Goal: Task Accomplishment & Management: Complete application form

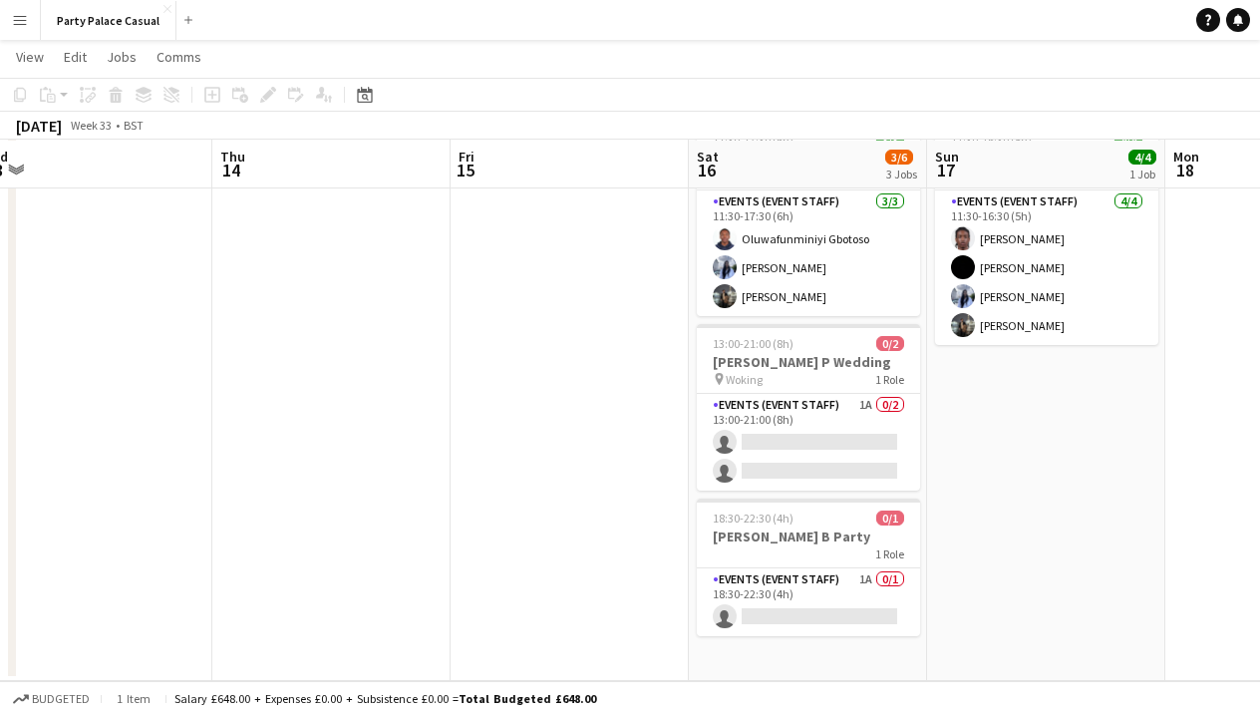
scroll to position [111, 0]
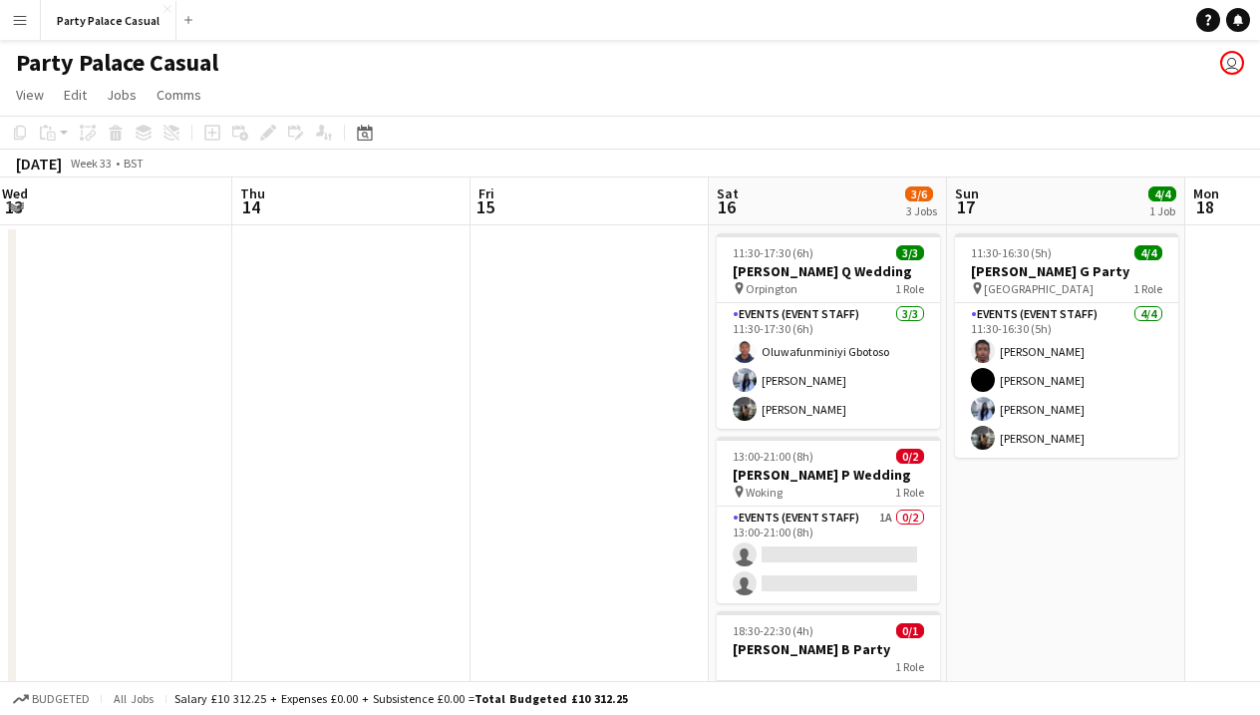
scroll to position [2, 0]
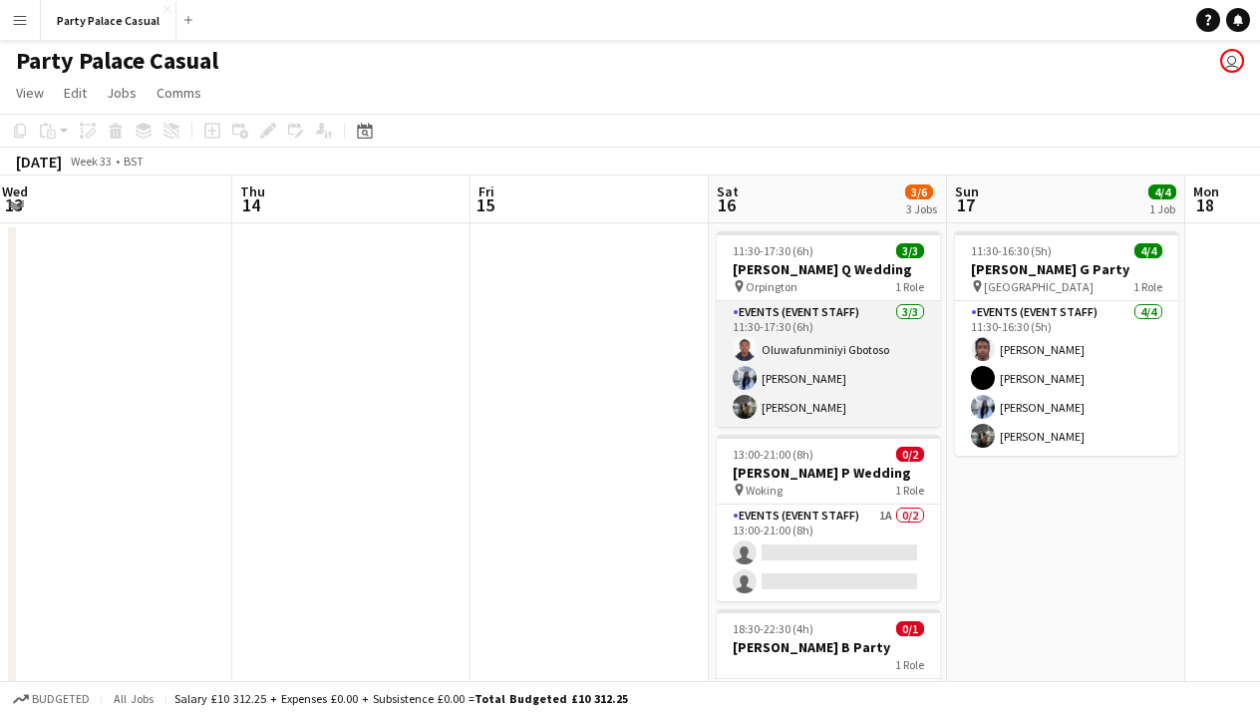
click at [797, 318] on app-card-role "Events (Event Staff) [DATE] 11:30-17:30 (6h) Oluwafunminiyi Gbotoso [PERSON_NAM…" at bounding box center [828, 364] width 223 height 126
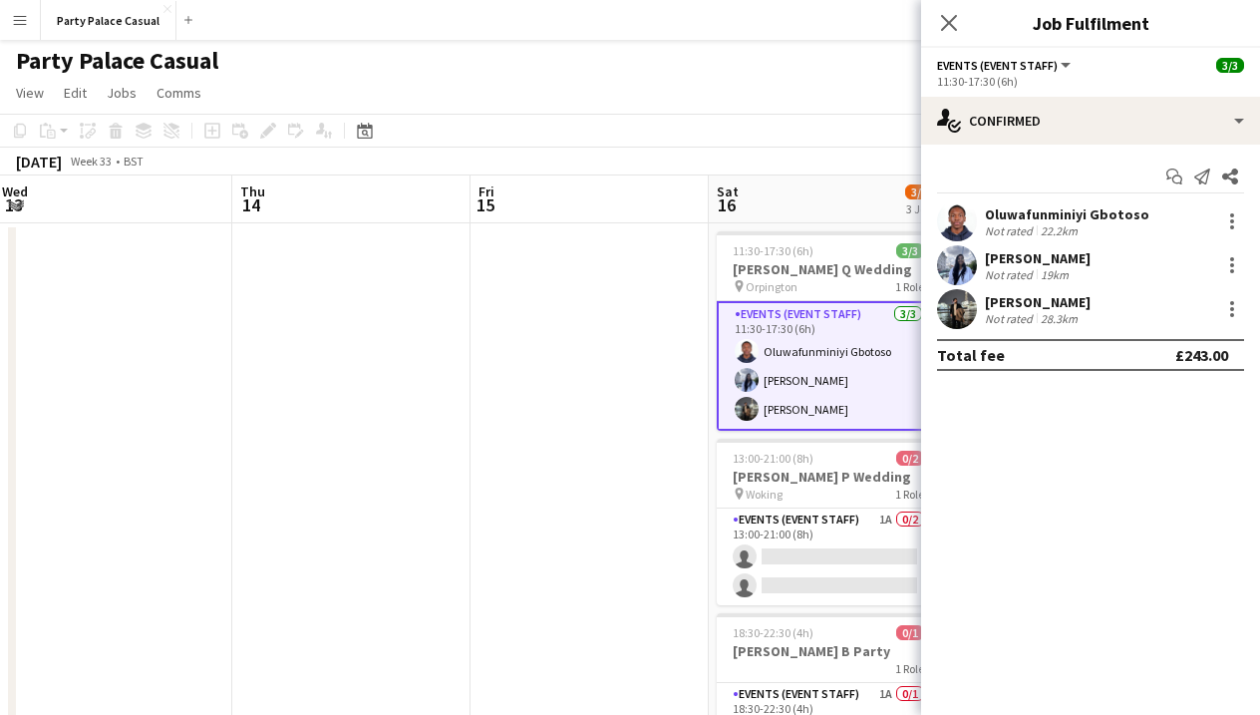
click at [783, 387] on app-card-role "Events (Event Staff) [DATE] 11:30-17:30 (6h) Oluwafunminiyi Gbotoso [PERSON_NAM…" at bounding box center [828, 366] width 223 height 130
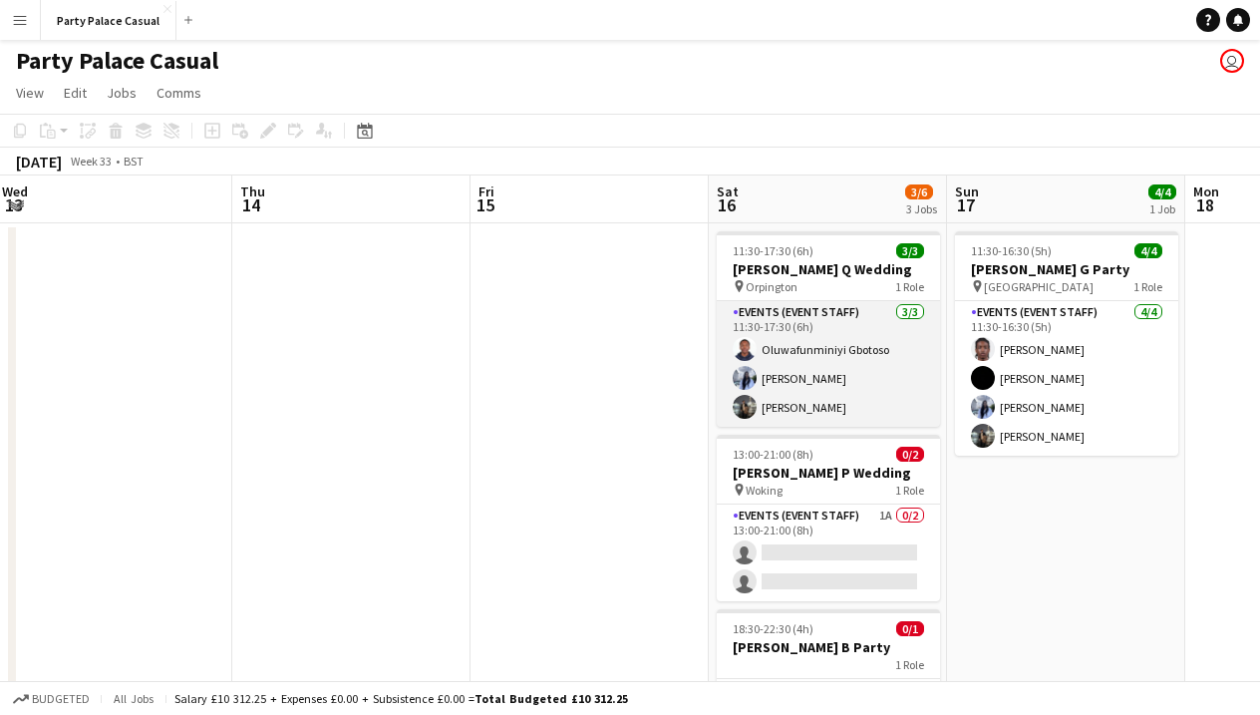
click at [776, 348] on app-card-role "Events (Event Staff) [DATE] 11:30-17:30 (6h) Oluwafunminiyi Gbotoso [PERSON_NAM…" at bounding box center [828, 364] width 223 height 126
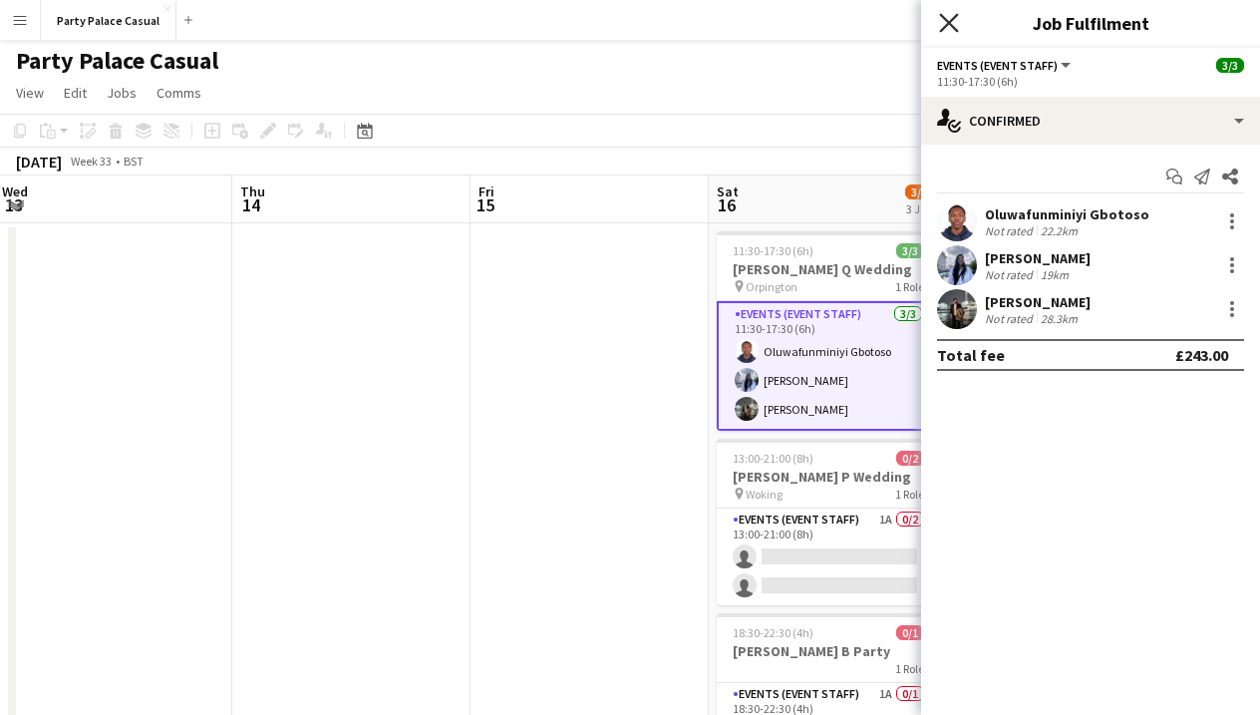
click at [944, 21] on icon "Close pop-in" at bounding box center [948, 22] width 19 height 19
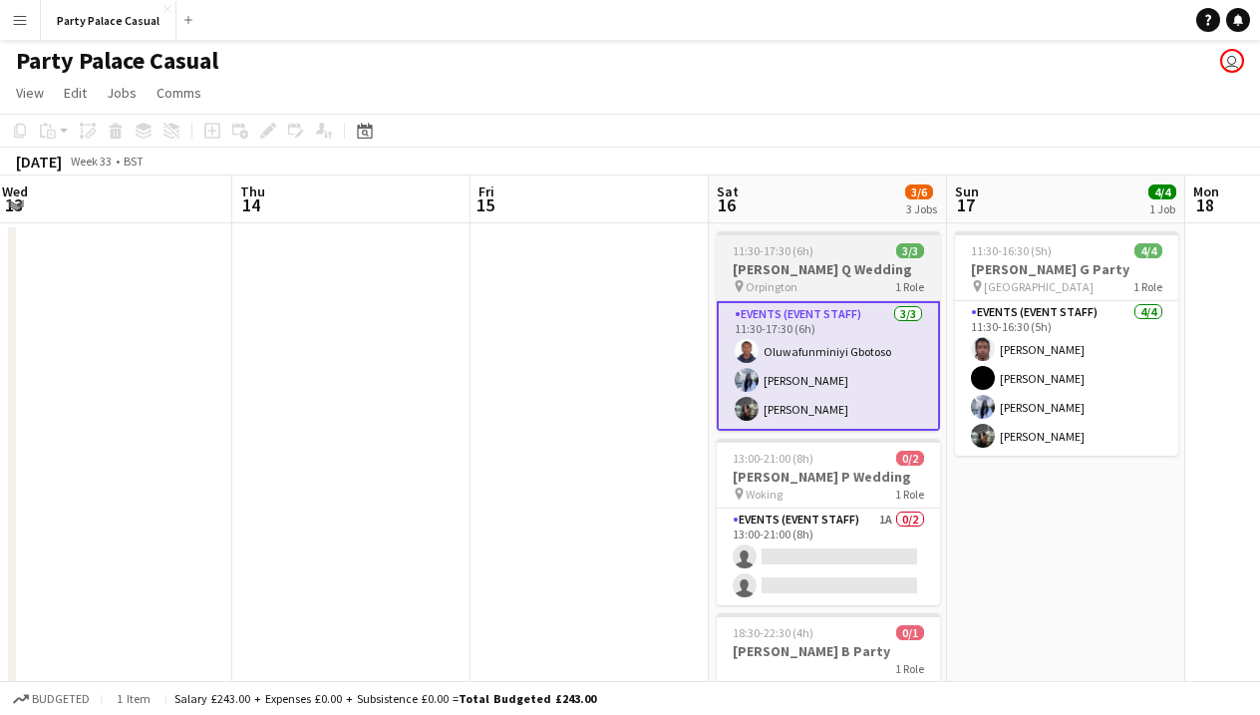
click at [774, 294] on app-job-card "11:30-17:30 (6h) 3/3 Nadia Q Wedding pin Orpington 1 Role Events (Event Staff) …" at bounding box center [828, 330] width 223 height 199
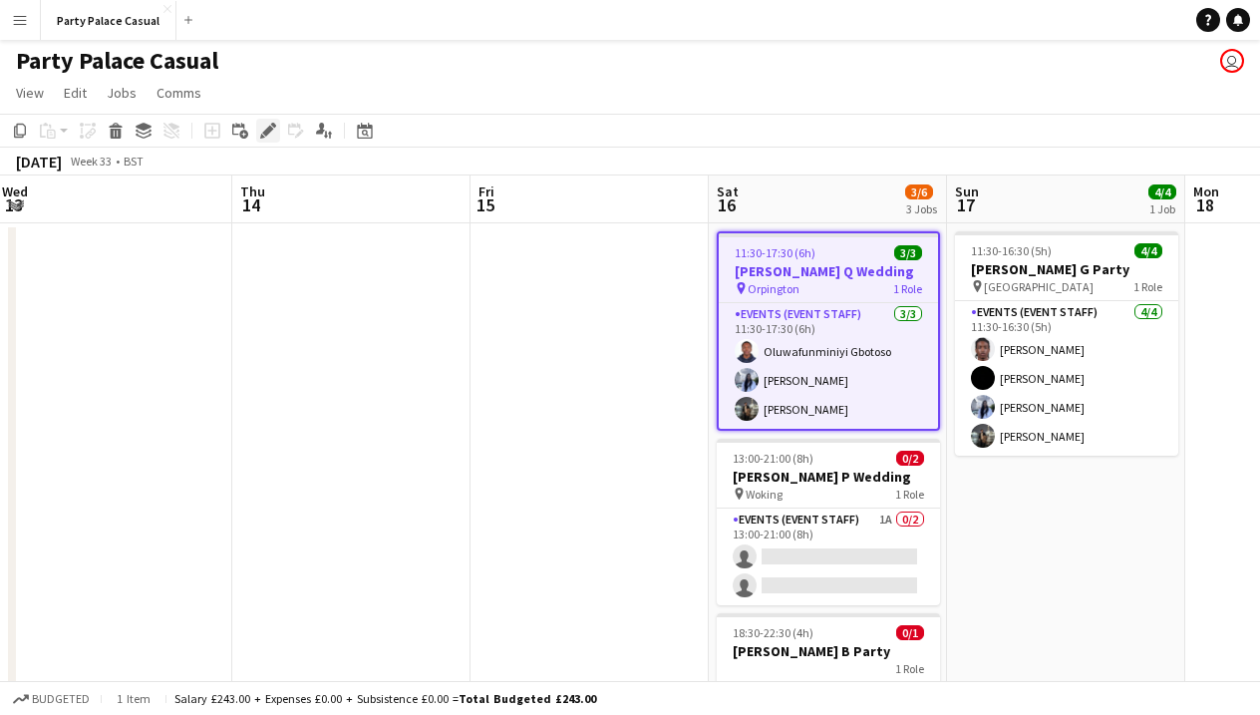
click at [265, 125] on icon "Edit" at bounding box center [268, 131] width 16 height 16
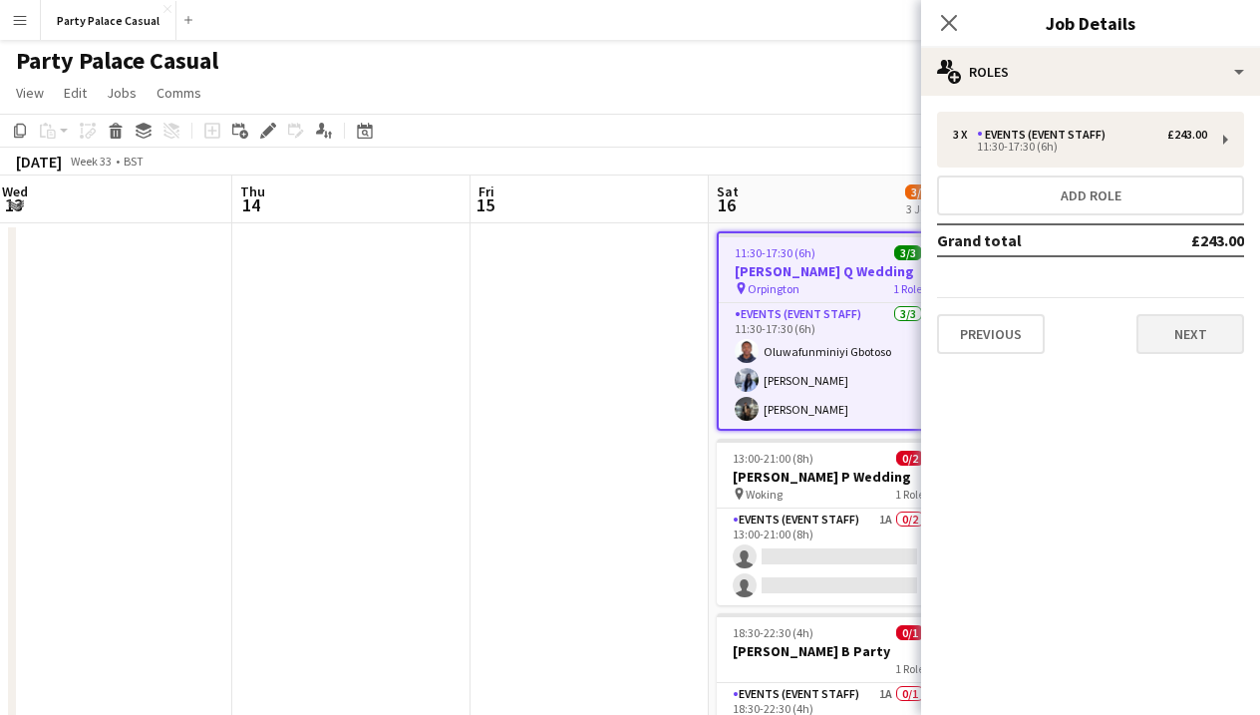
click at [1190, 332] on button "Next" at bounding box center [1190, 334] width 108 height 40
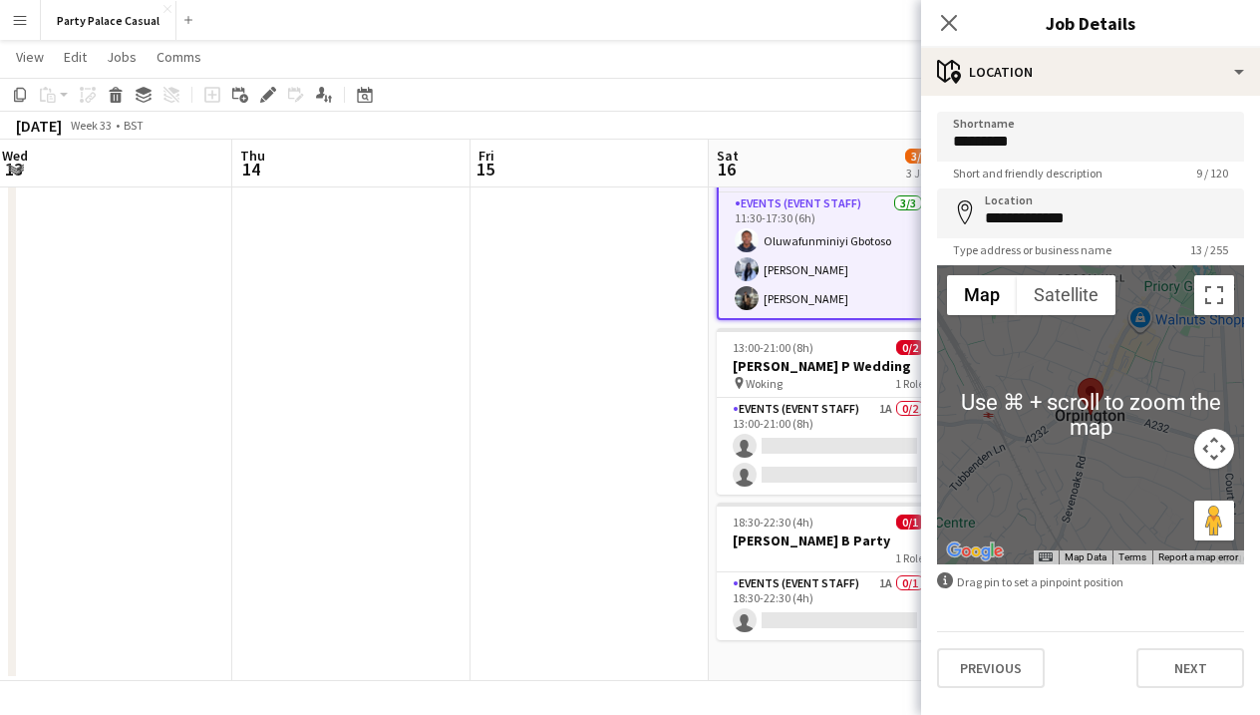
scroll to position [111, 0]
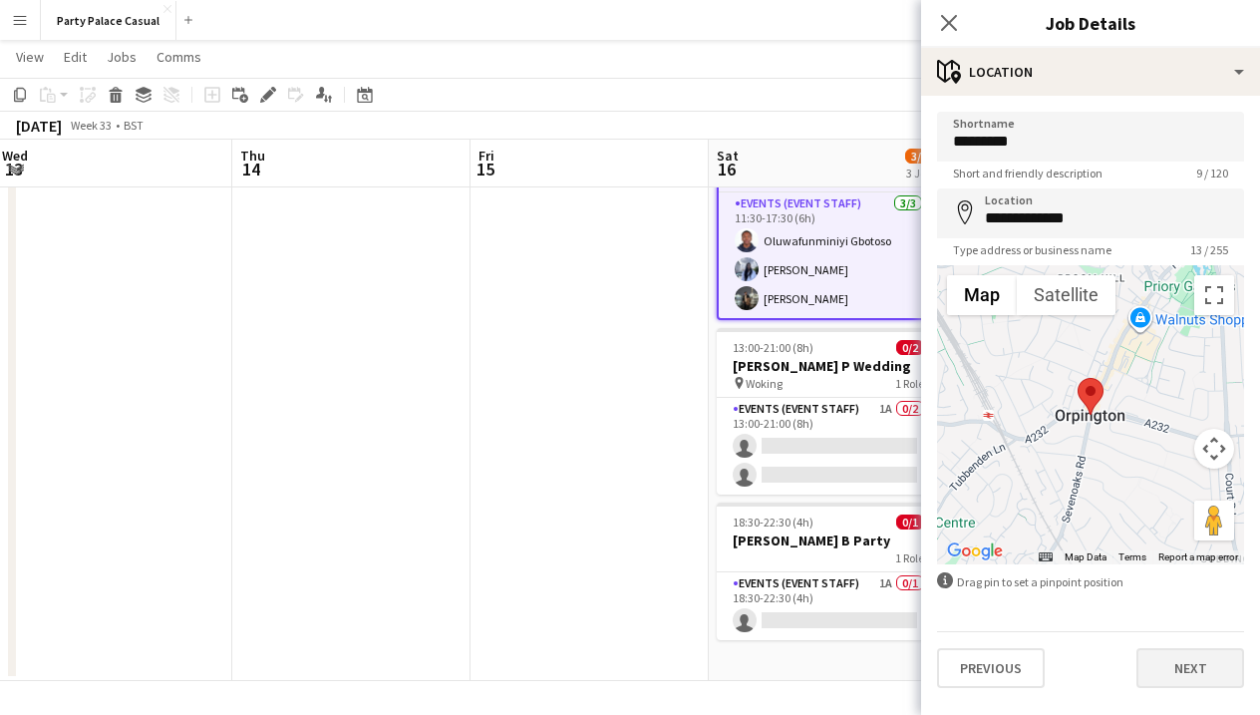
click at [1222, 663] on button "Next" at bounding box center [1190, 668] width 108 height 40
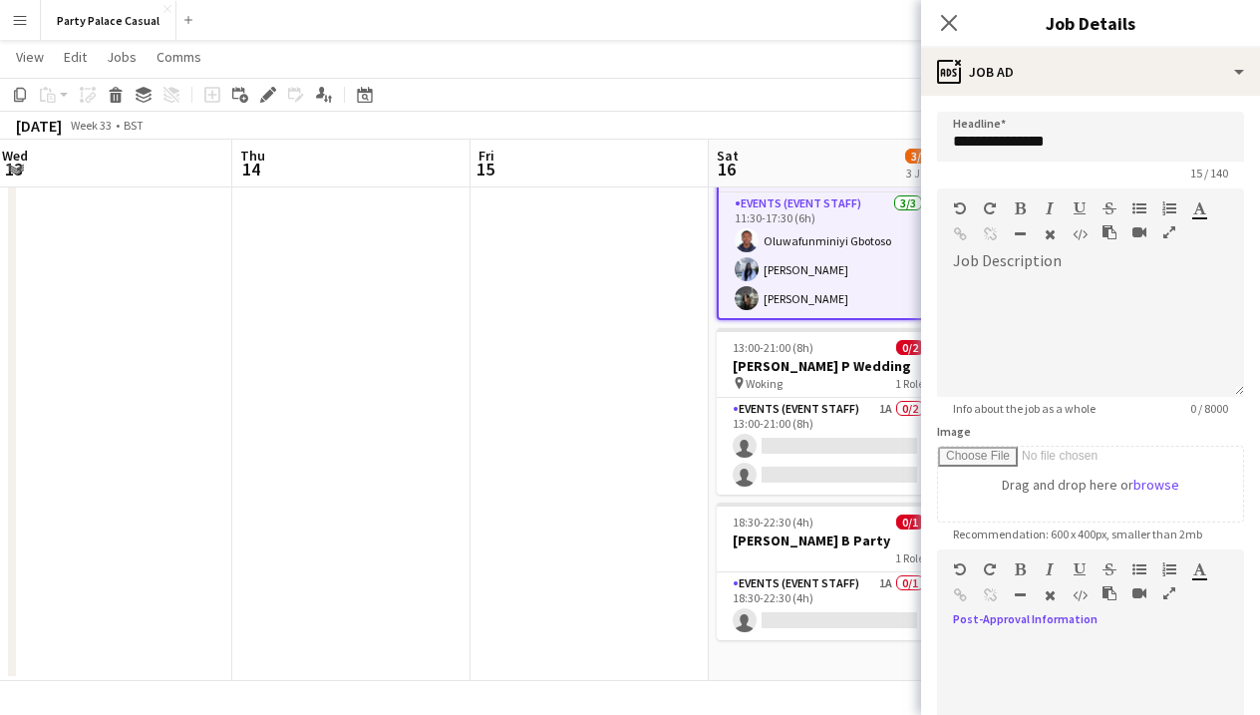
click at [1092, 650] on div at bounding box center [1090, 698] width 307 height 120
paste div
click at [1073, 646] on span "**********" at bounding box center [1064, 647] width 223 height 15
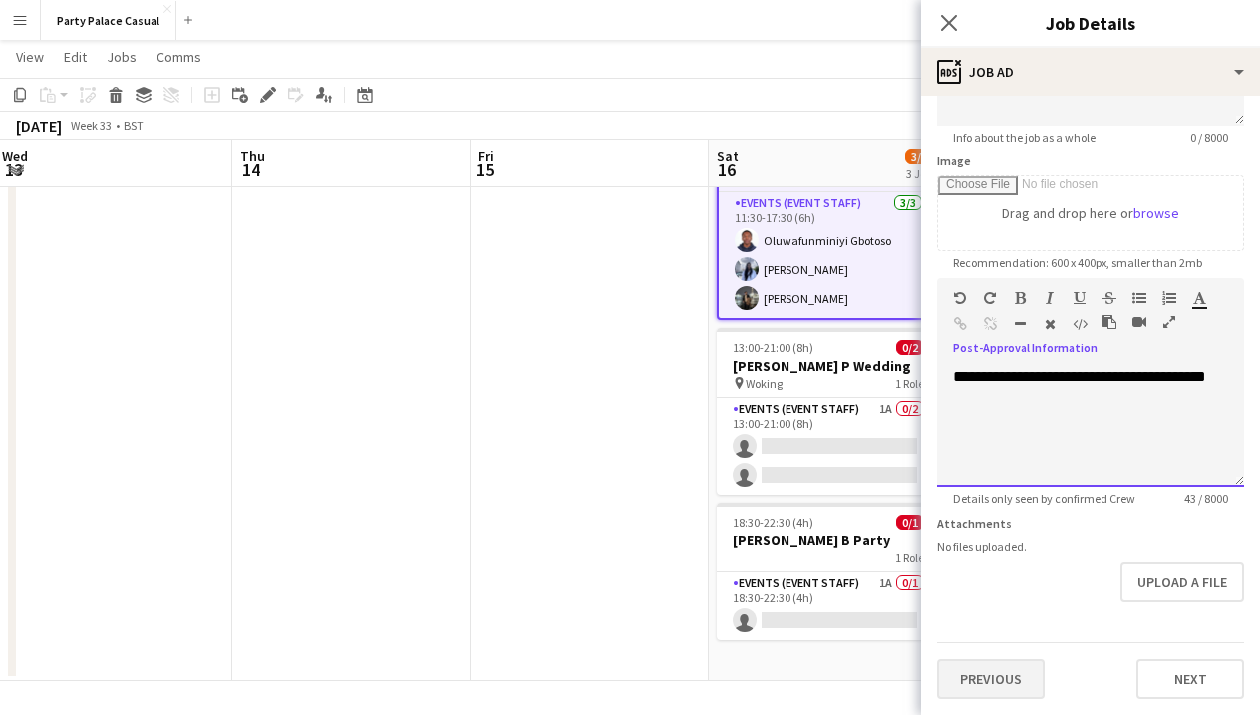
scroll to position [271, 0]
click at [1017, 680] on button "Previous" at bounding box center [991, 679] width 108 height 40
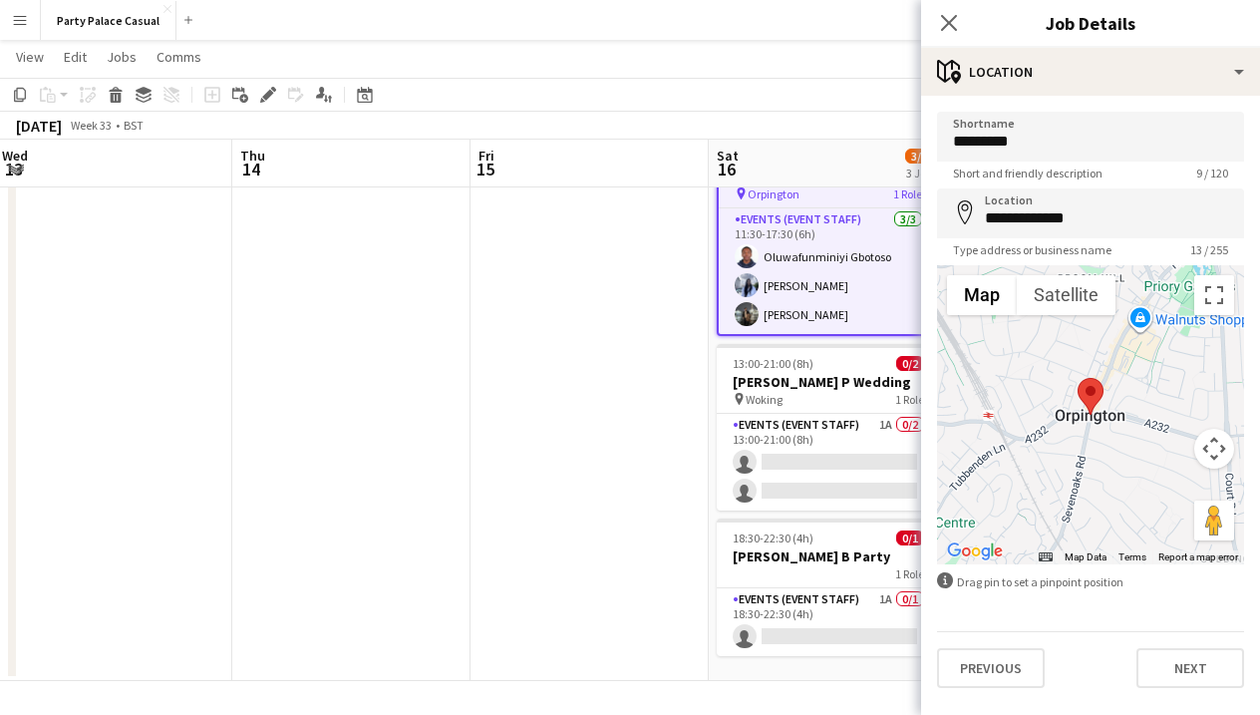
scroll to position [0, 0]
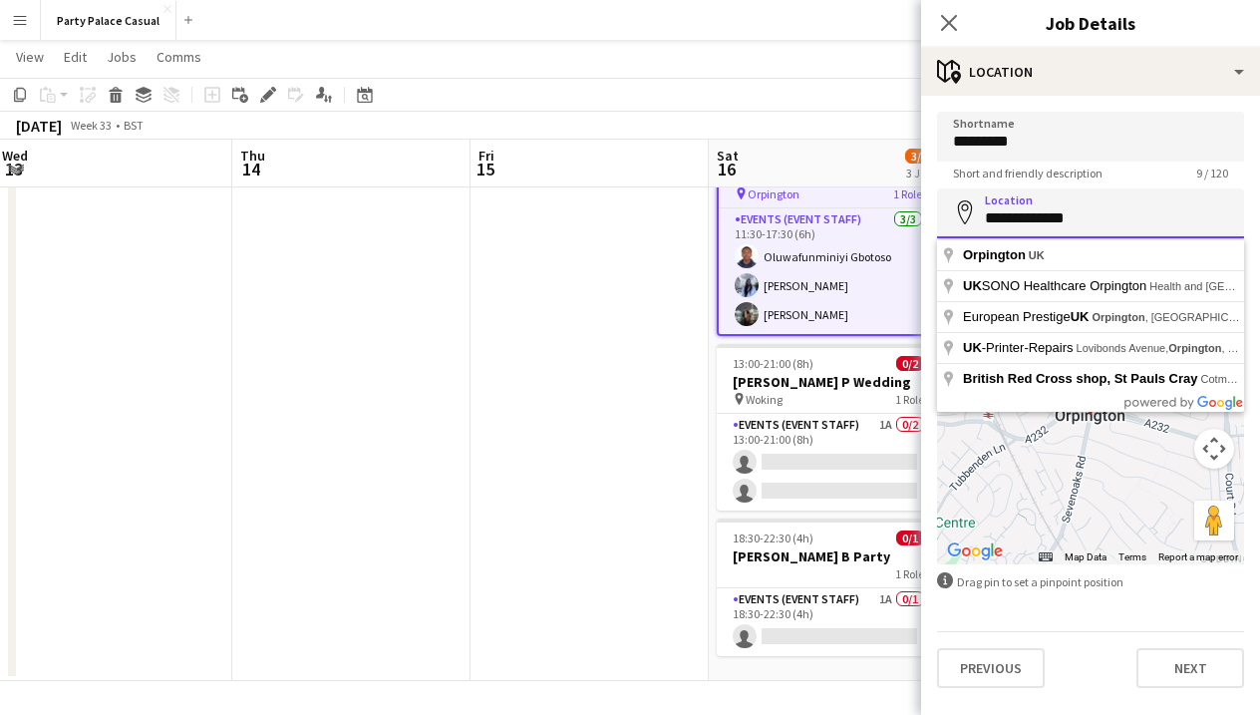
drag, startPoint x: 1089, startPoint y: 222, endPoint x: 927, endPoint y: 213, distance: 162.7
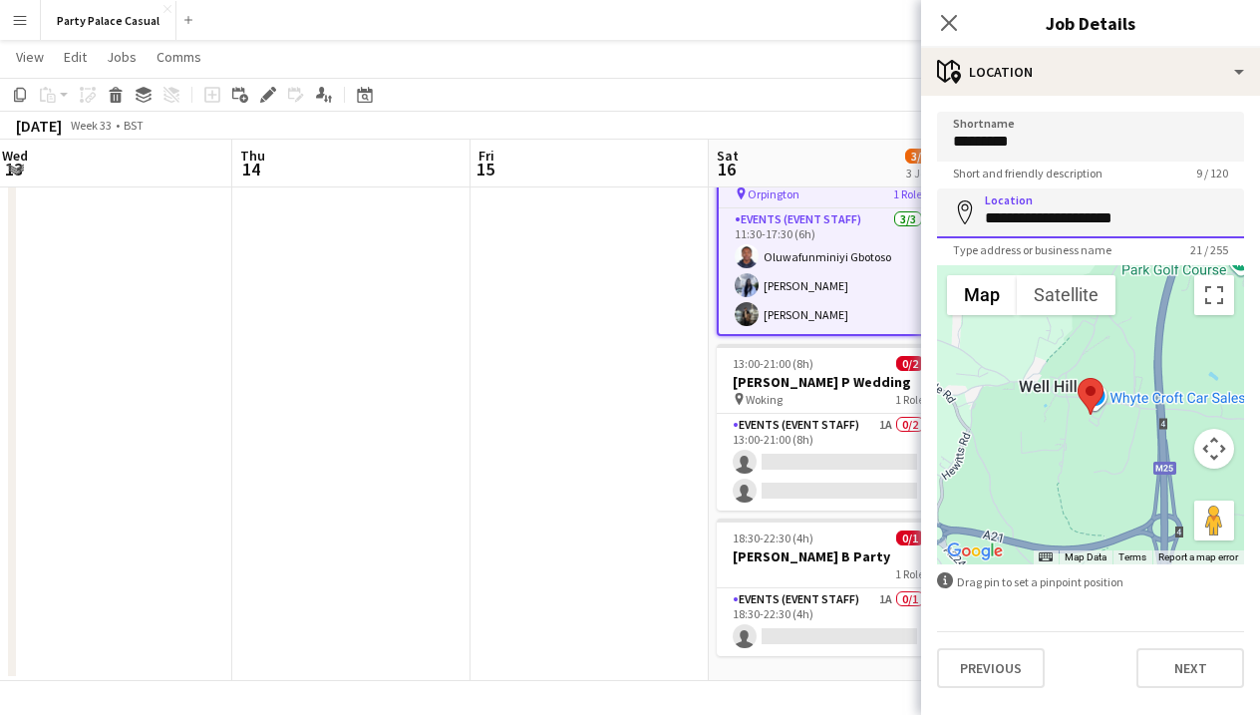
click at [989, 224] on input "**********" at bounding box center [1090, 213] width 307 height 50
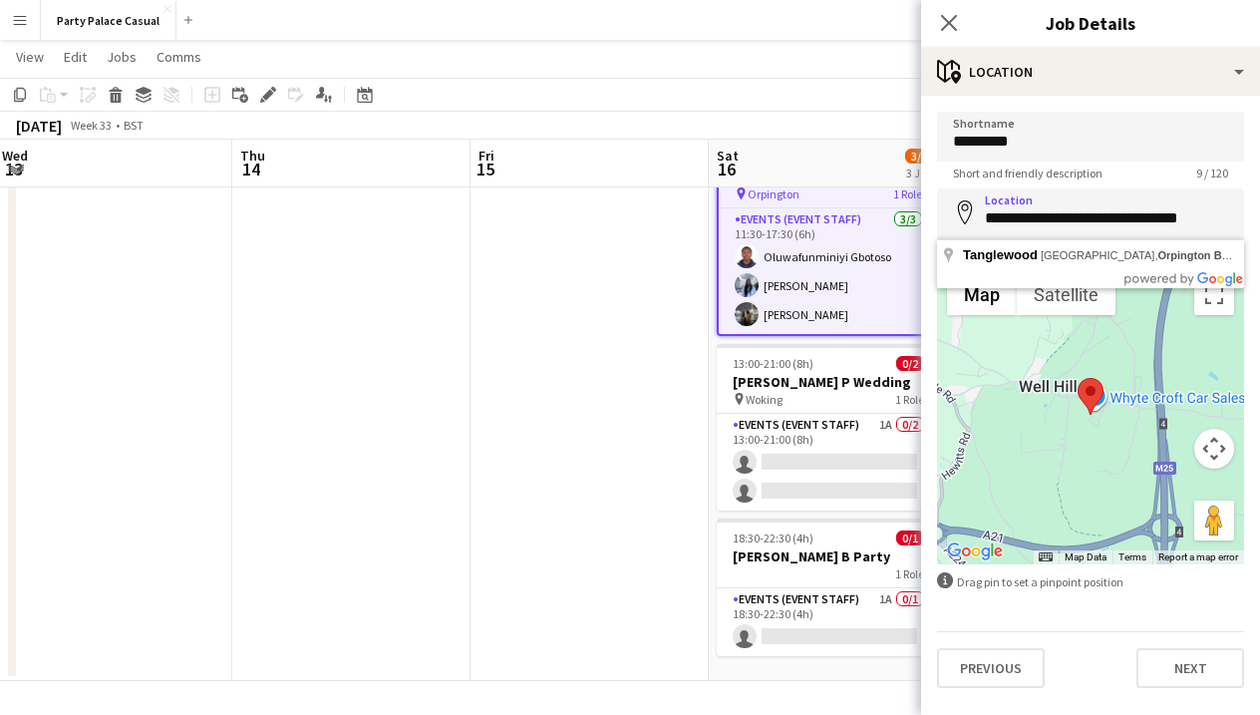
type input "**********"
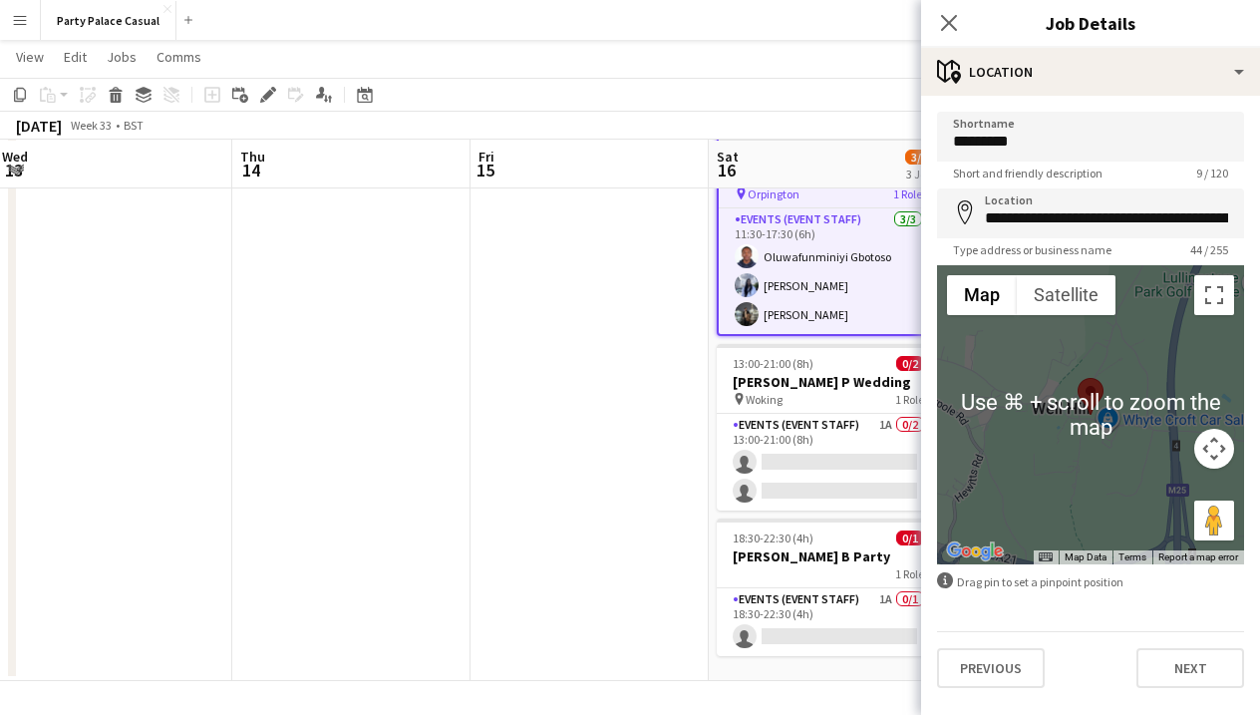
scroll to position [111, 0]
click at [1188, 666] on button "Next" at bounding box center [1190, 668] width 108 height 40
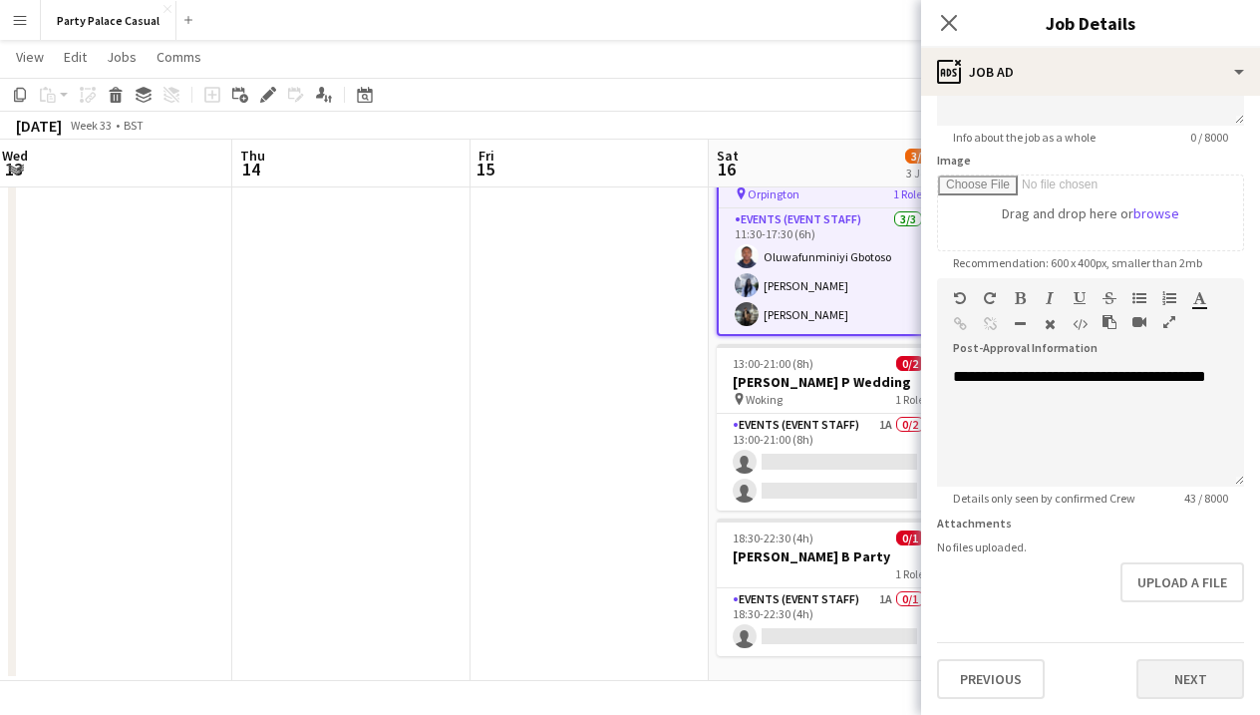
scroll to position [271, 0]
click at [1190, 673] on button "Next" at bounding box center [1190, 679] width 108 height 40
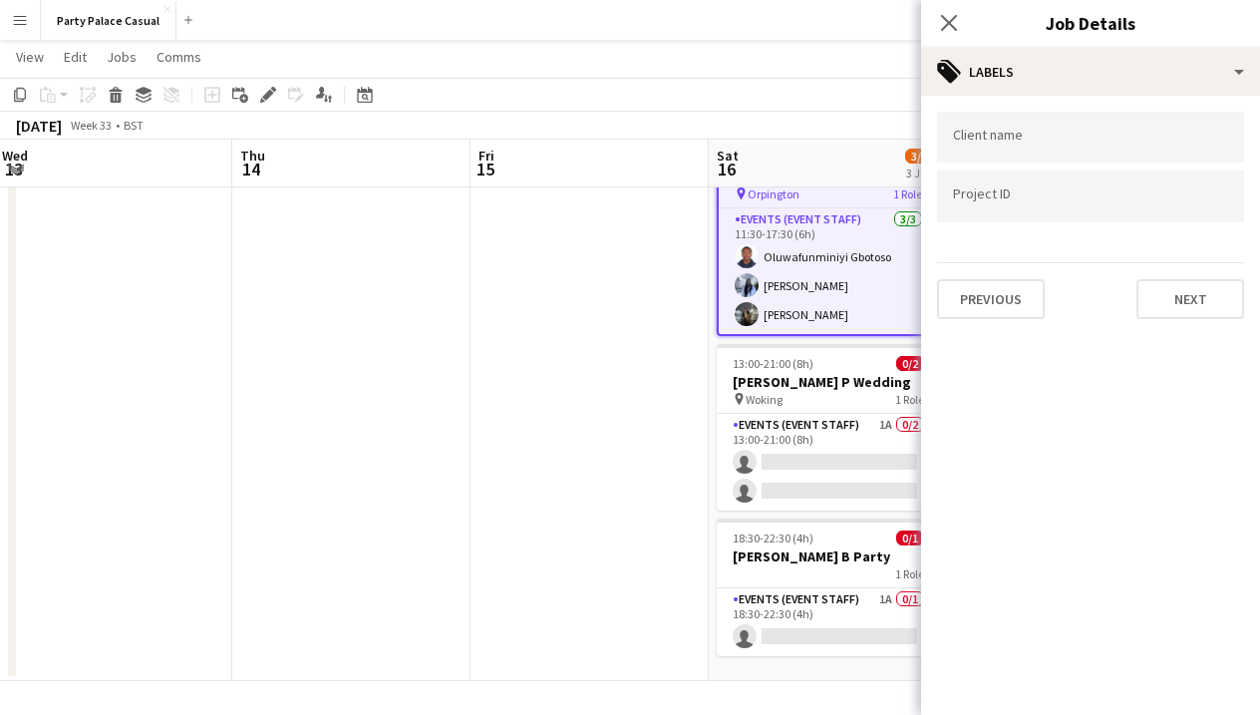
scroll to position [0, 0]
click at [1166, 300] on button "Next" at bounding box center [1190, 299] width 108 height 40
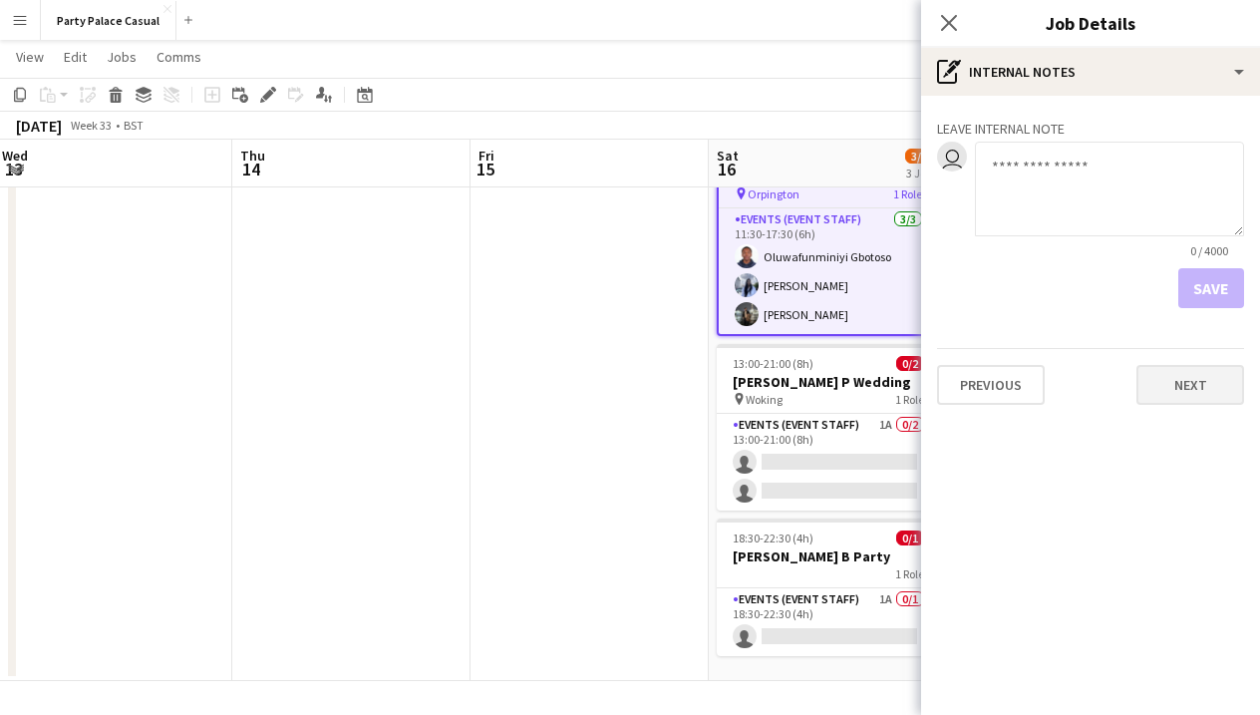
click at [1183, 379] on button "Next" at bounding box center [1190, 385] width 108 height 40
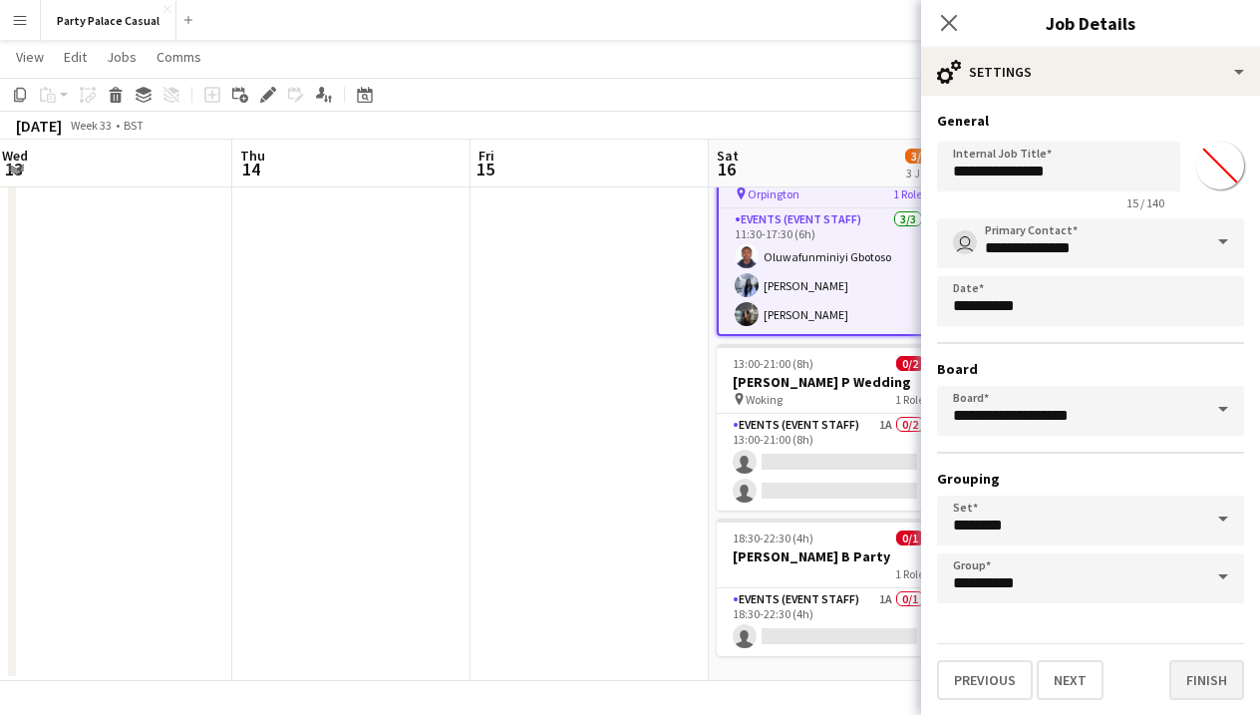
click at [1195, 678] on button "Finish" at bounding box center [1206, 680] width 75 height 40
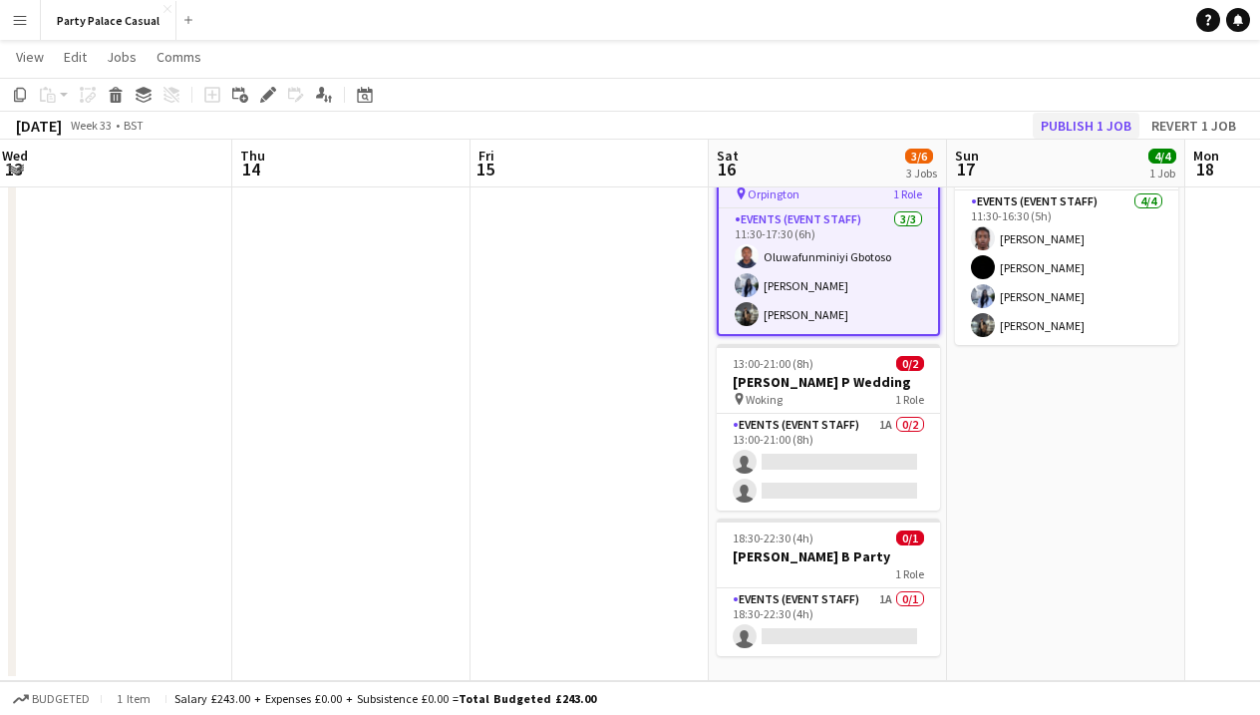
click at [1071, 120] on button "Publish 1 job" at bounding box center [1086, 126] width 107 height 26
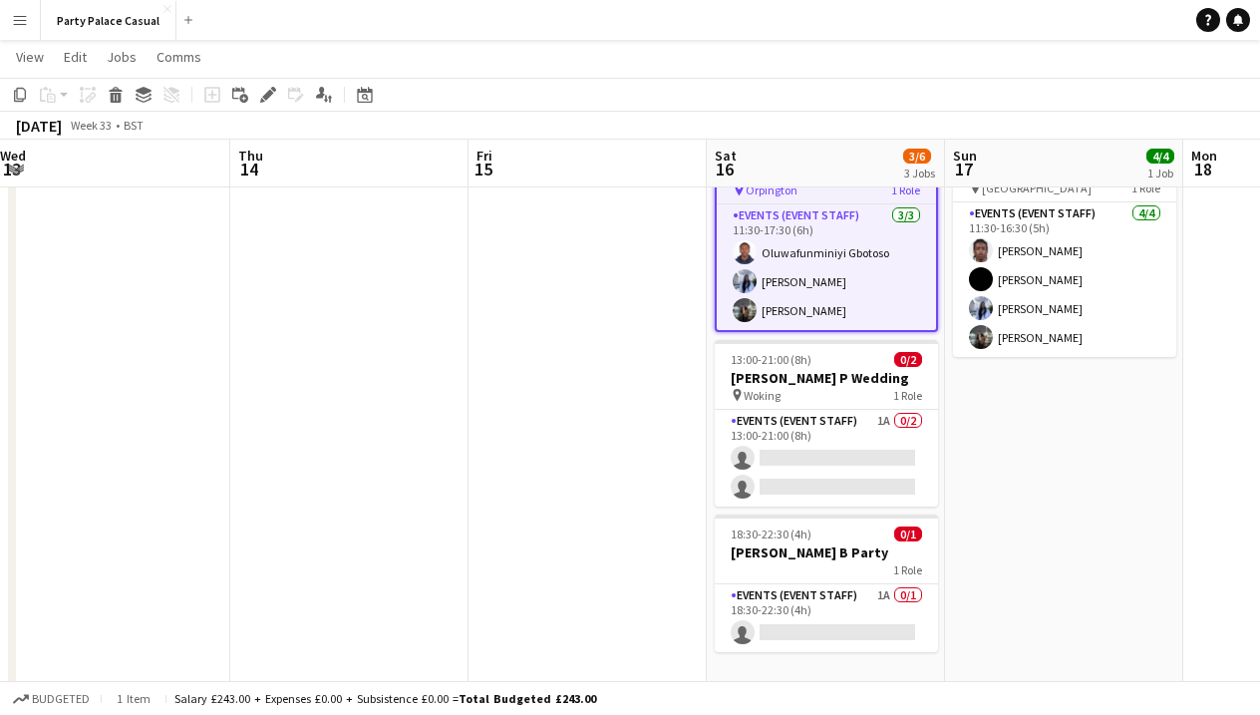
scroll to position [97, 0]
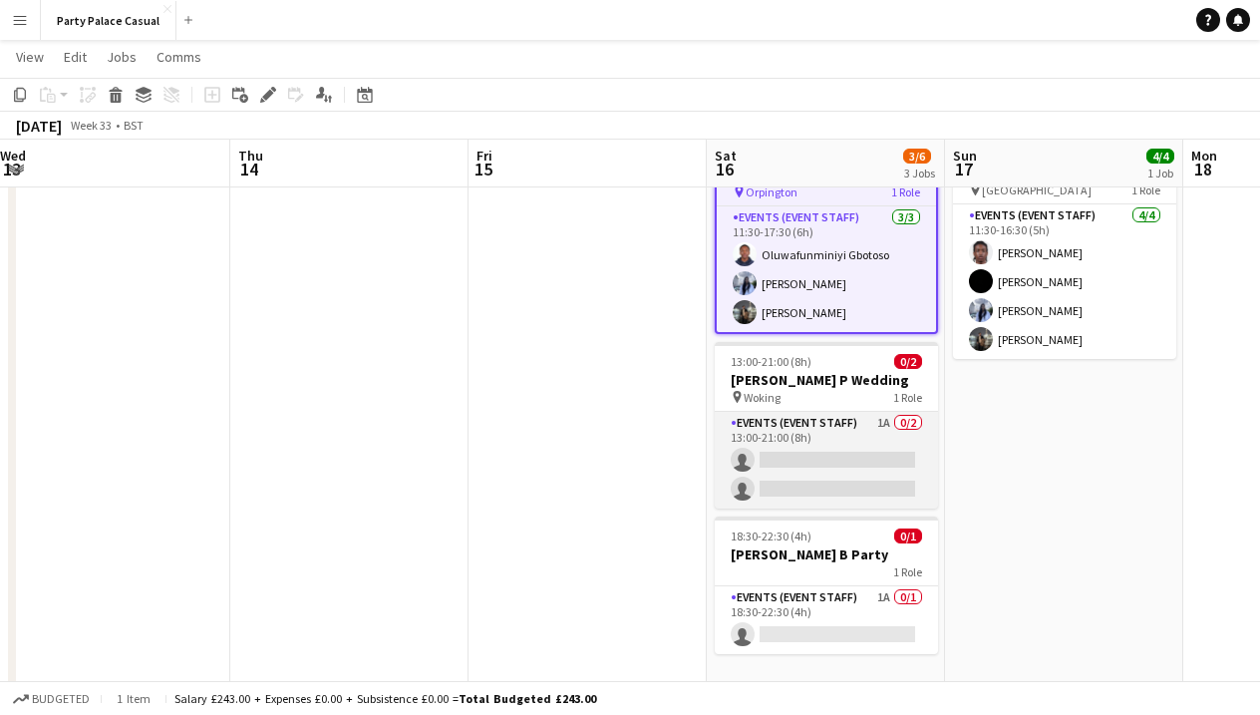
click at [880, 464] on app-card-role "Events (Event Staff) 1A 0/2 13:00-21:00 (8h) single-neutral-actions single-neut…" at bounding box center [826, 460] width 223 height 97
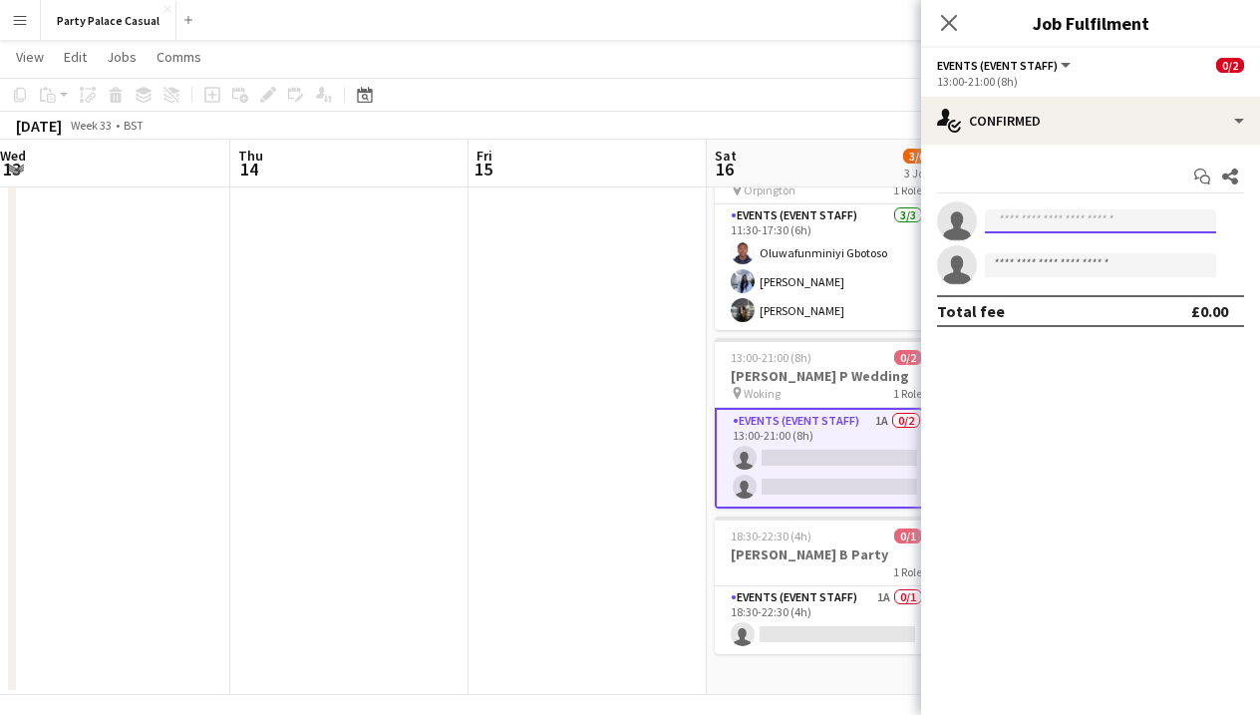
click at [1122, 219] on input at bounding box center [1100, 221] width 231 height 24
type input "**********"
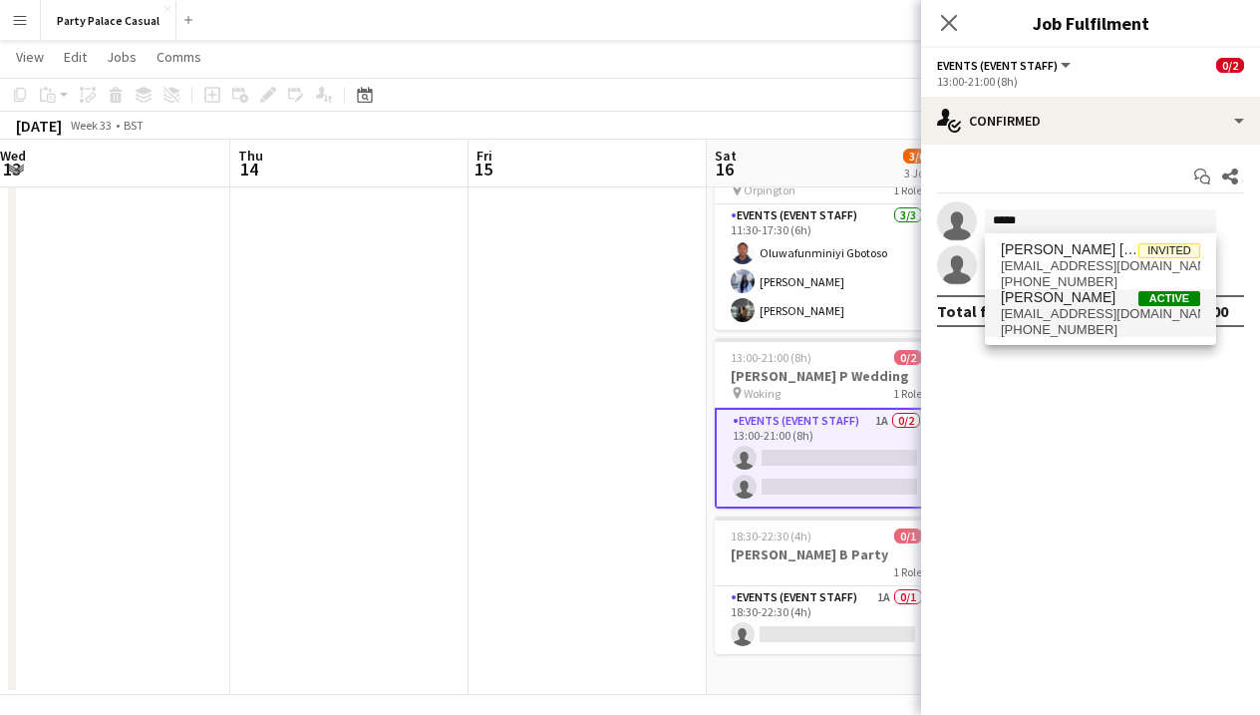
type input "*****"
click at [1074, 317] on span "nicolesiriboe@hotmail.co.uk" at bounding box center [1100, 314] width 199 height 16
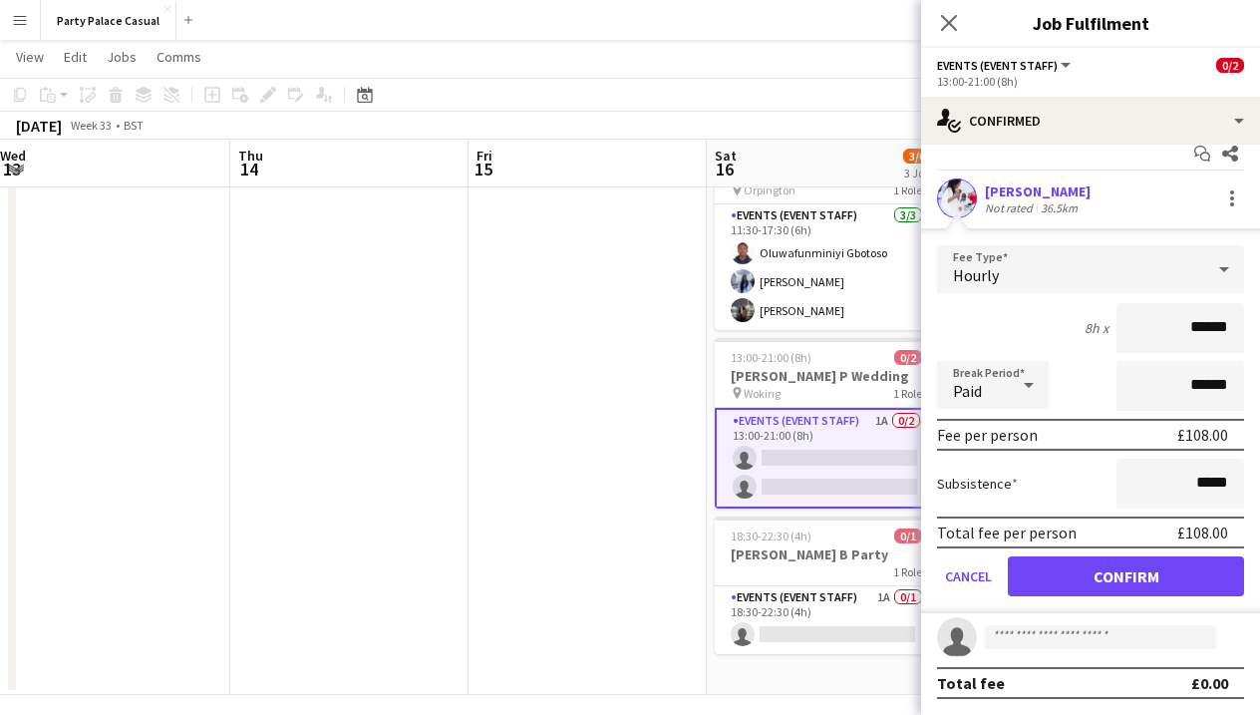
scroll to position [23, 0]
click at [1101, 574] on button "Confirm" at bounding box center [1126, 576] width 236 height 40
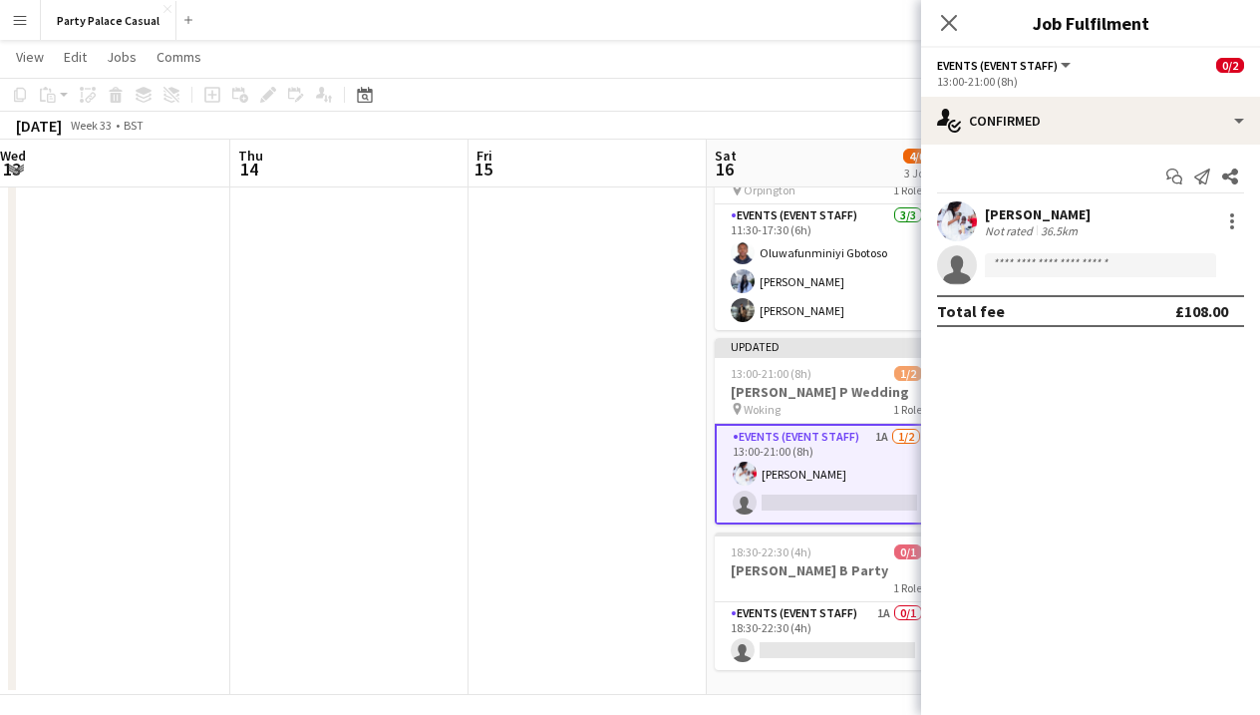
scroll to position [0, 0]
click at [659, 457] on app-date-cell at bounding box center [587, 411] width 238 height 568
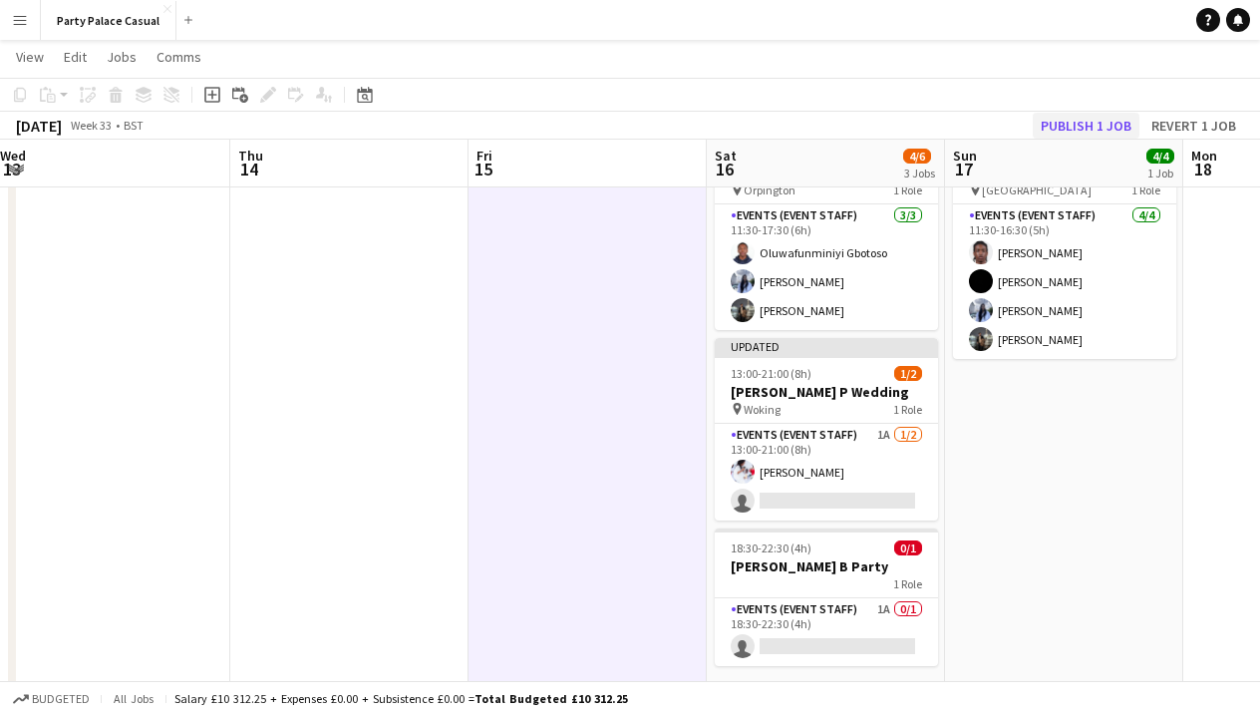
click at [1096, 127] on button "Publish 1 job" at bounding box center [1086, 126] width 107 height 26
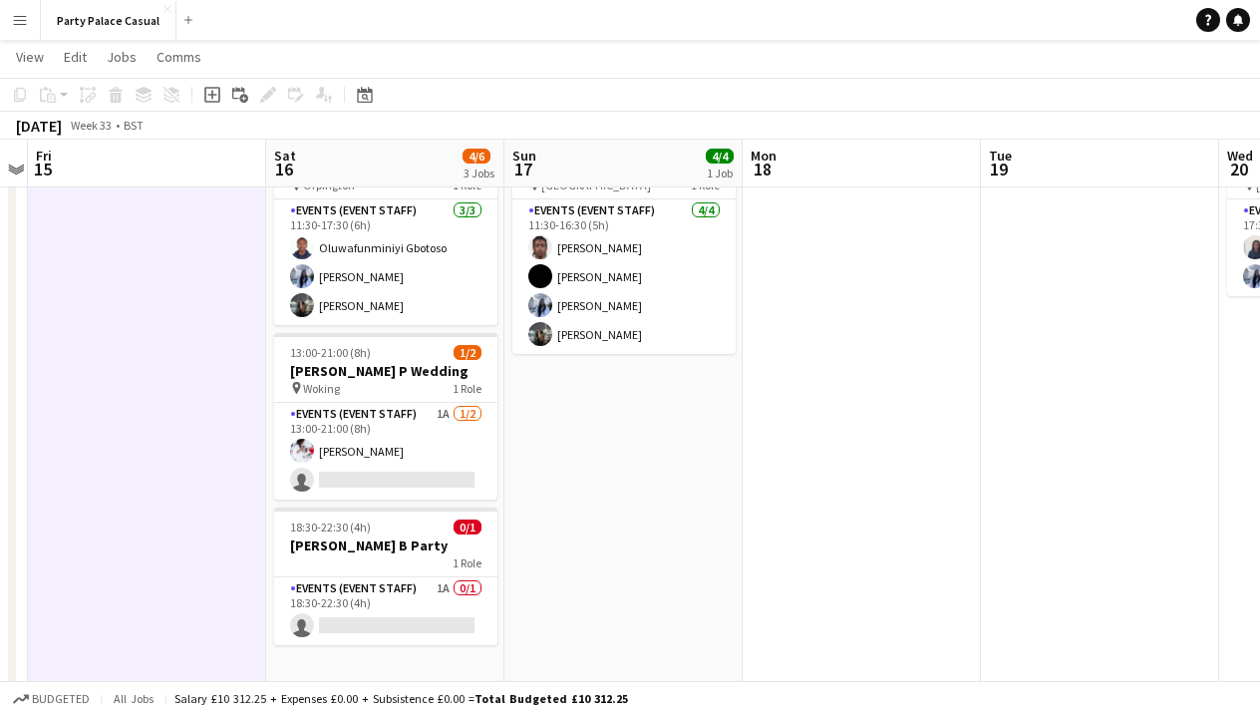
scroll to position [0, 437]
